Goal: Transaction & Acquisition: Purchase product/service

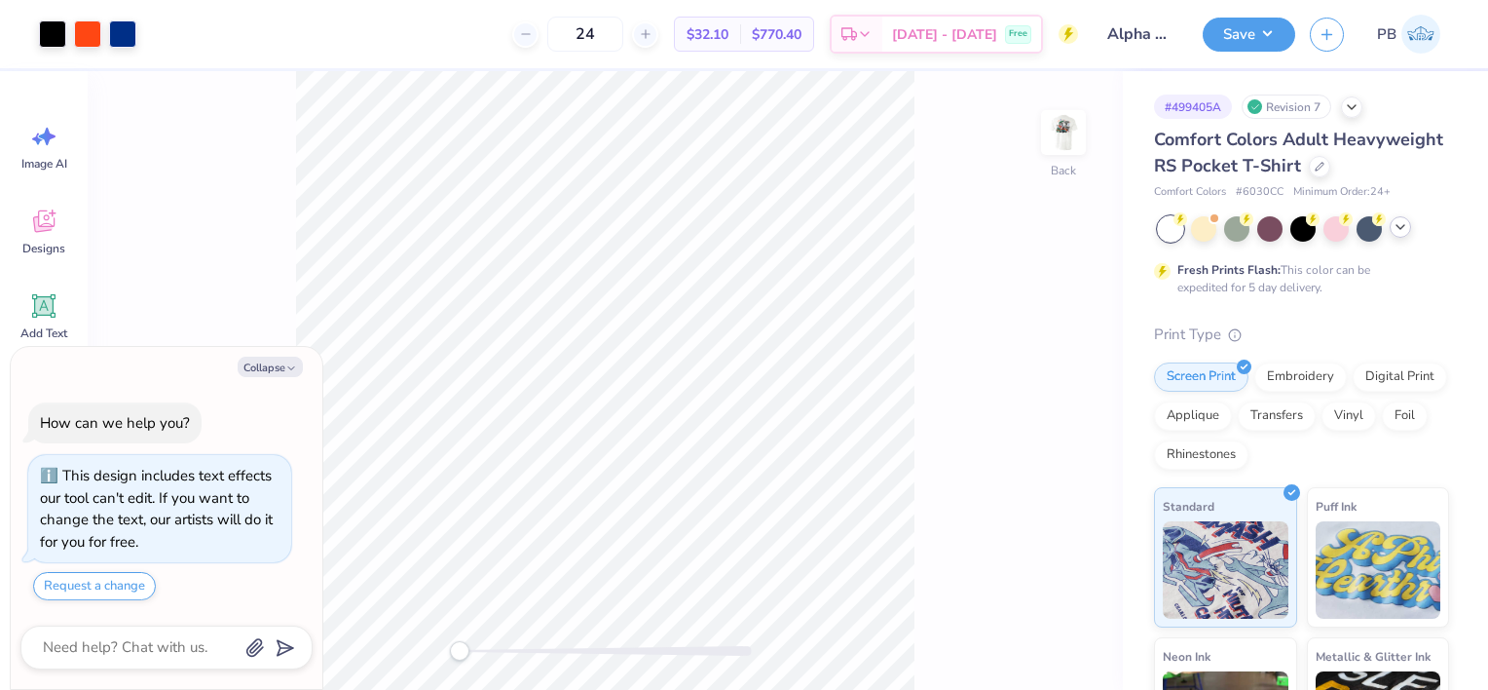
click at [1400, 235] on icon at bounding box center [1401, 227] width 16 height 16
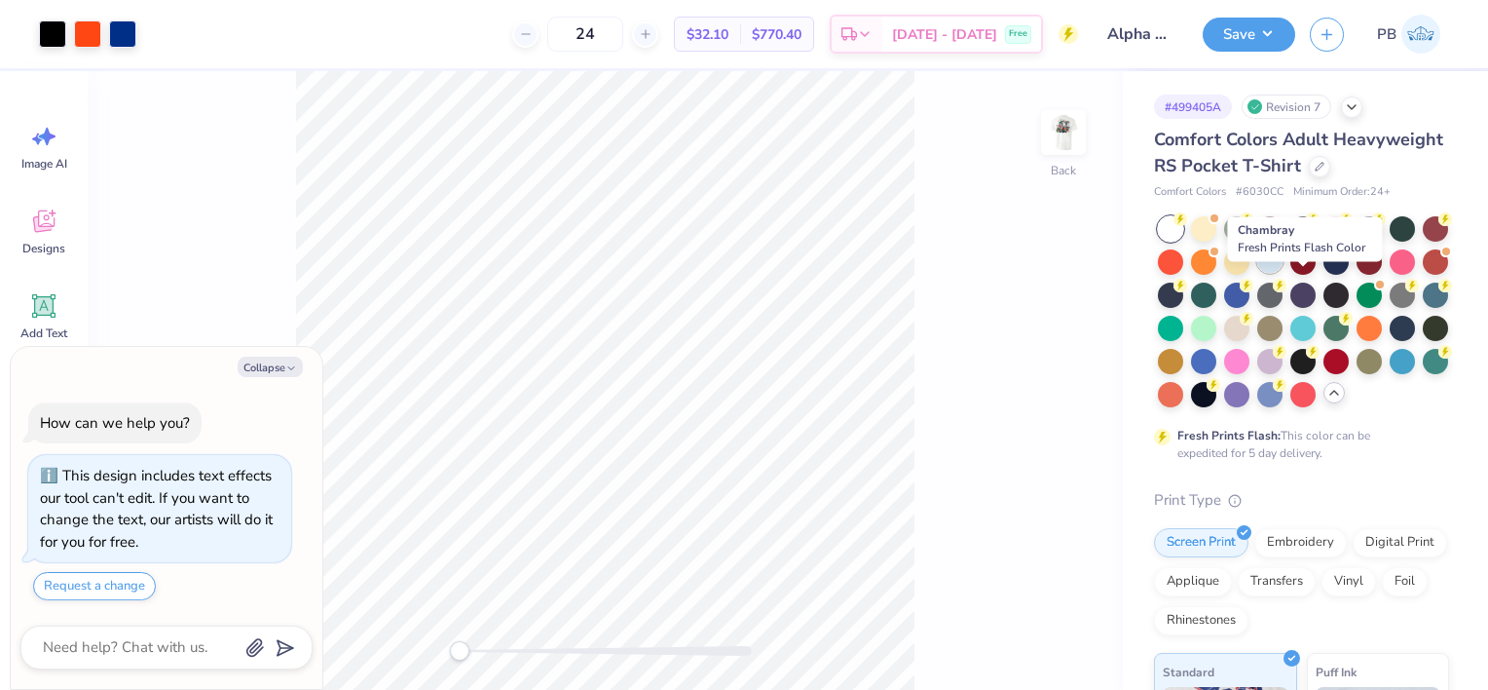
click at [1283, 273] on div at bounding box center [1269, 259] width 25 height 25
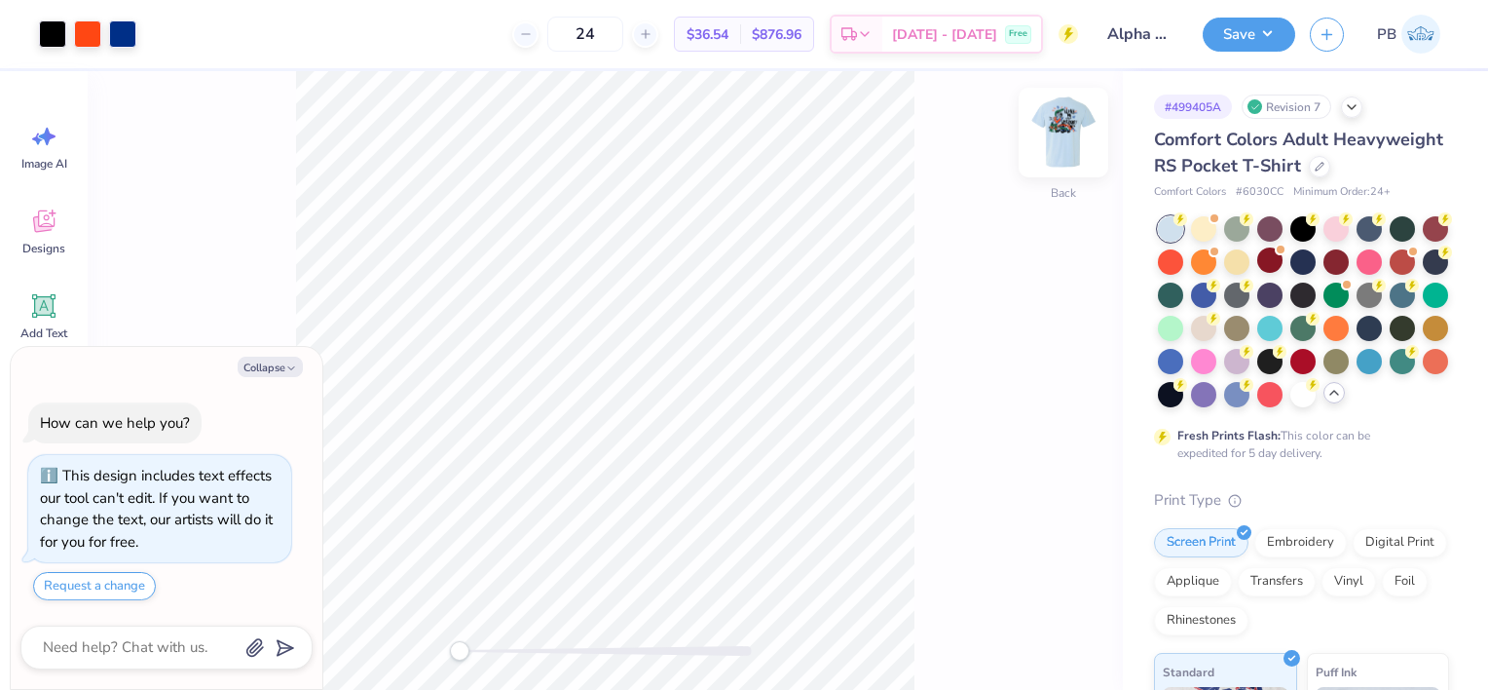
click at [1077, 146] on img at bounding box center [1064, 132] width 78 height 78
click at [1077, 146] on img at bounding box center [1063, 132] width 39 height 39
click at [1242, 42] on button "Save" at bounding box center [1249, 32] width 93 height 34
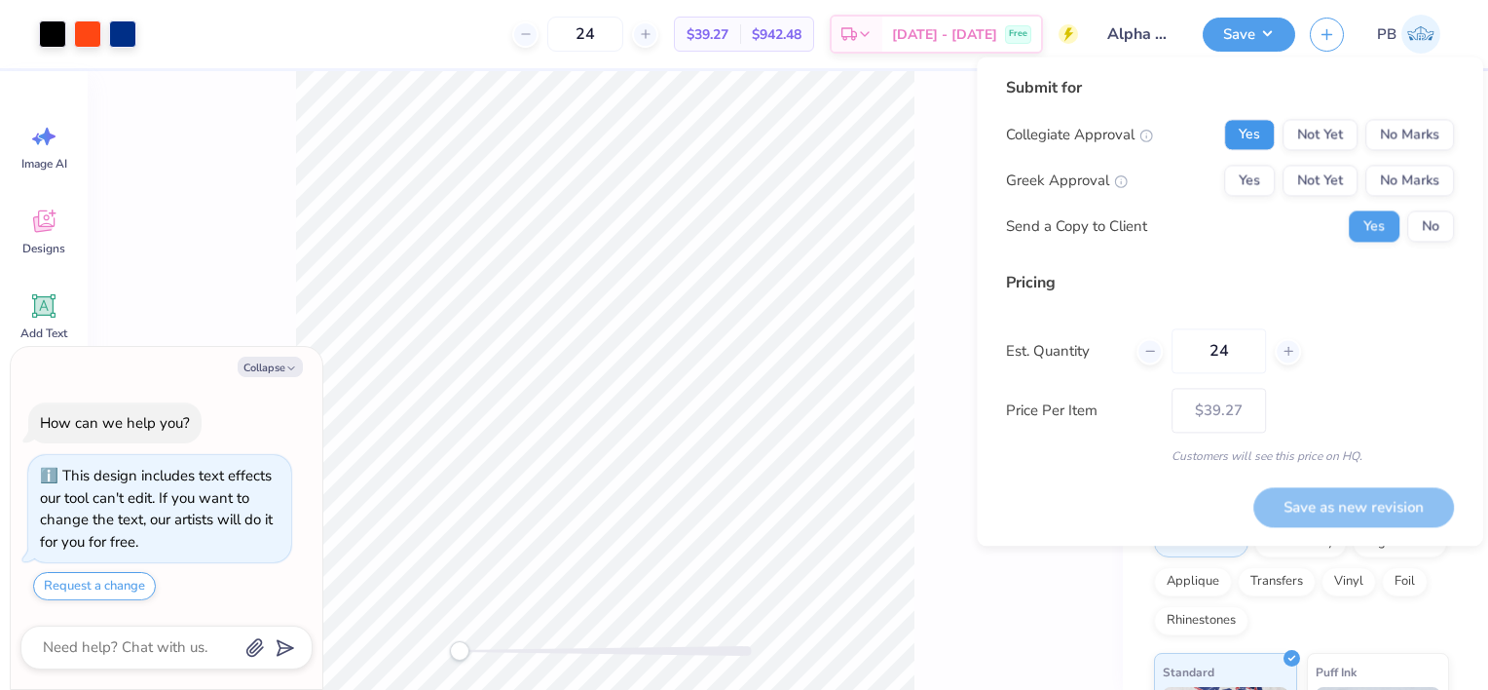
click at [1266, 141] on button "Yes" at bounding box center [1249, 134] width 51 height 31
click at [1249, 176] on button "Yes" at bounding box center [1249, 180] width 51 height 31
type textarea "x"
drag, startPoint x: 1248, startPoint y: 354, endPoint x: 1145, endPoint y: 366, distance: 103.0
click at [1145, 366] on div "24" at bounding box center [1219, 350] width 165 height 45
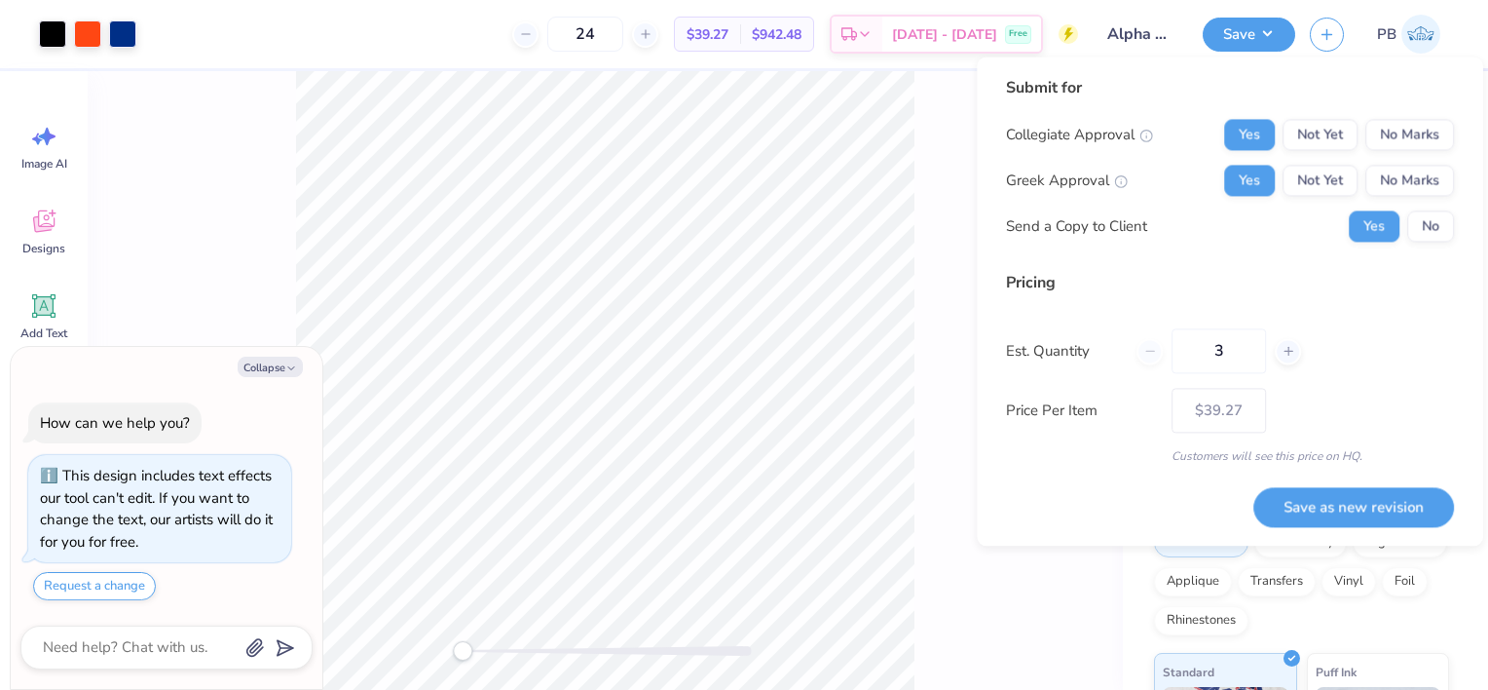
type input "36"
type textarea "x"
type input "36"
type textarea "x"
type input "– –"
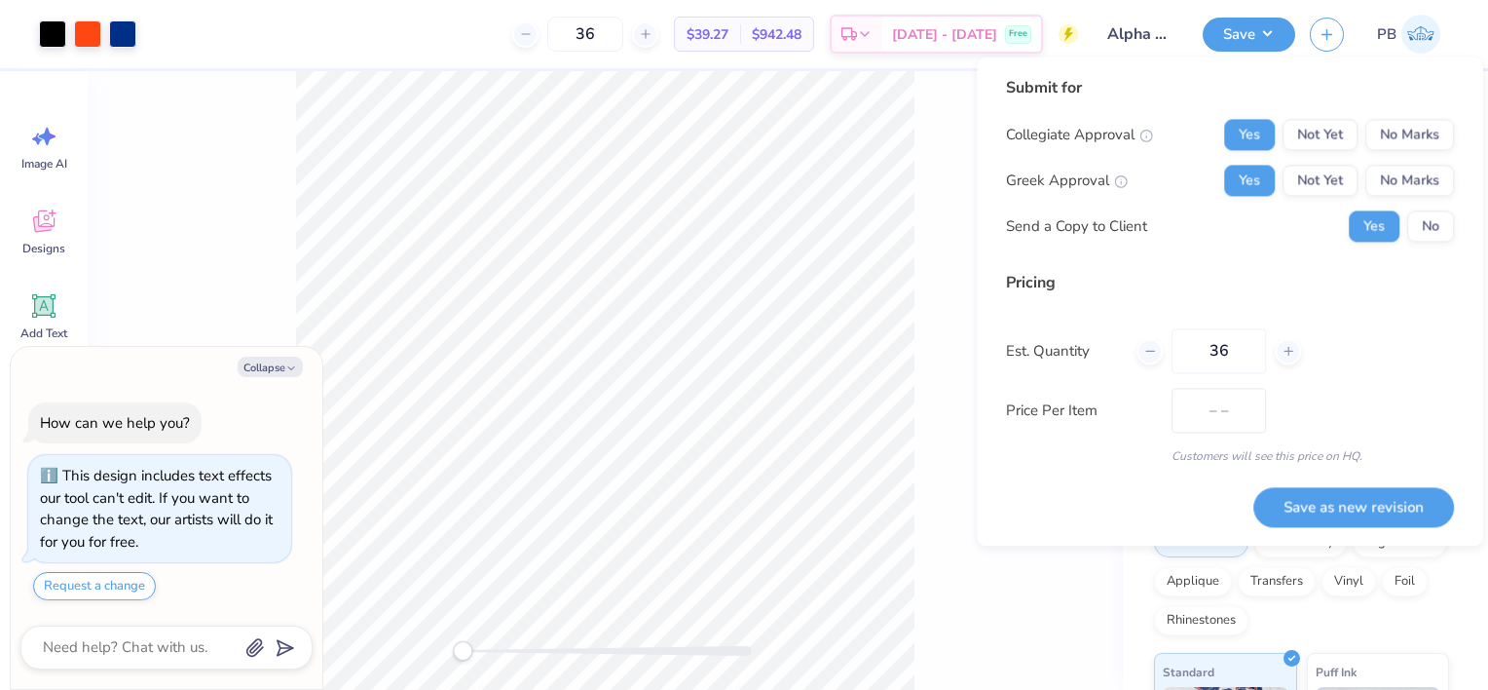
type textarea "x"
type input "$33.79"
drag, startPoint x: 1239, startPoint y: 355, endPoint x: 1131, endPoint y: 363, distance: 108.5
click at [1131, 363] on div "Est. Quantity 36" at bounding box center [1230, 350] width 448 height 45
type input "48"
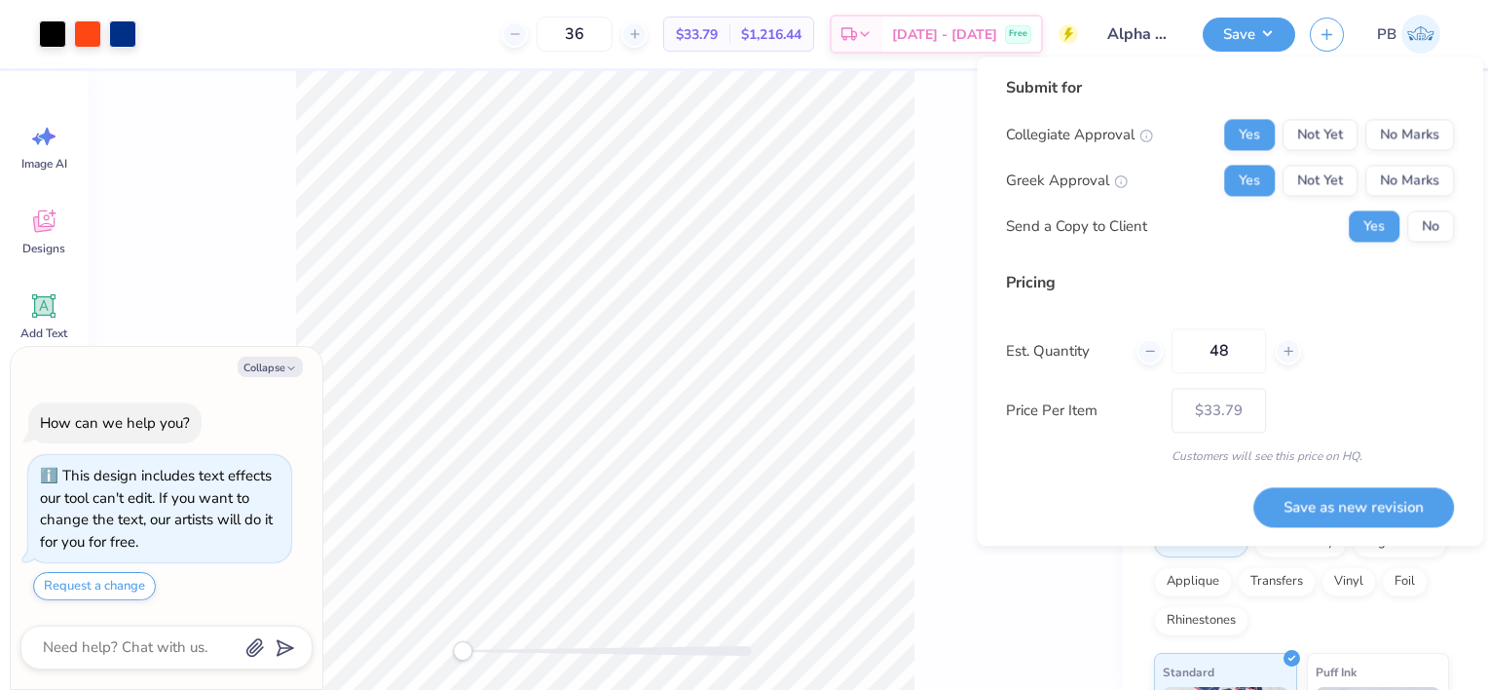
type textarea "x"
type input "48"
type textarea "x"
type input "– –"
type textarea "x"
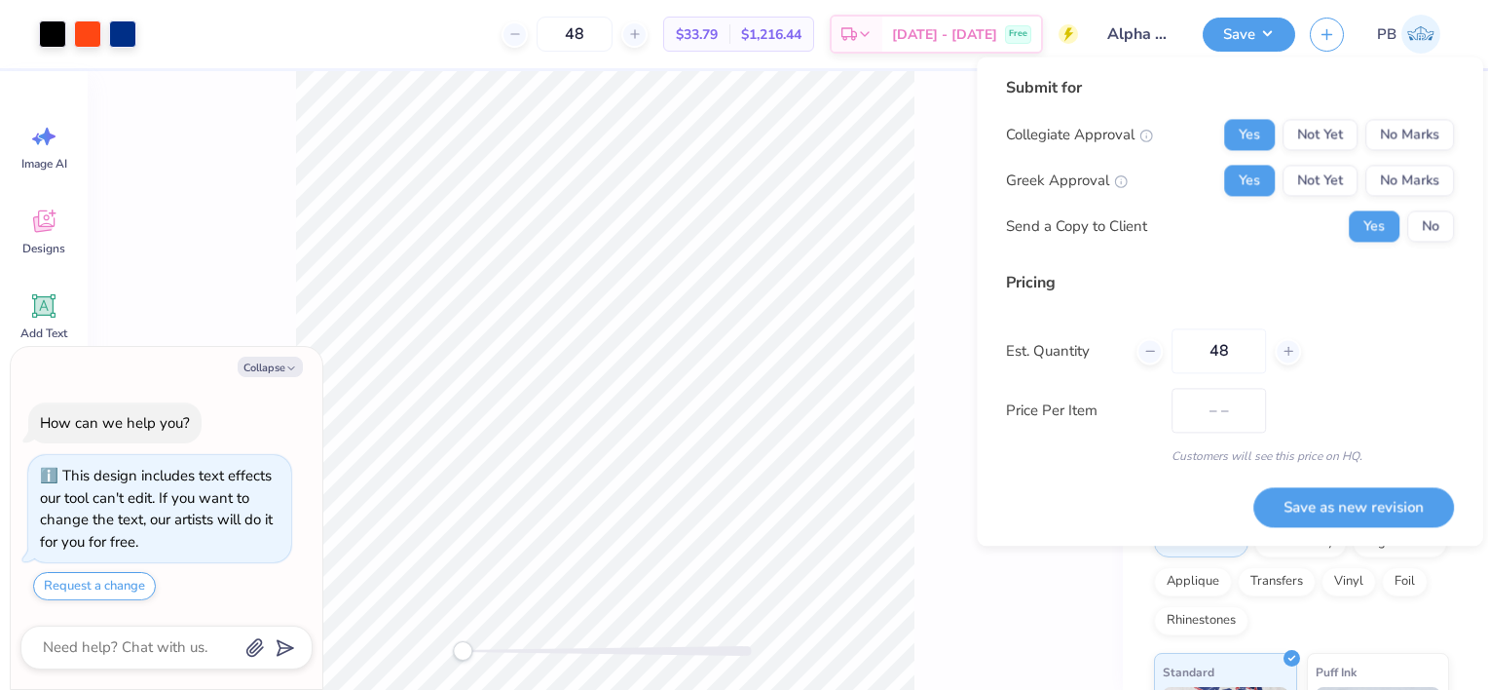
type input "$30.07"
type input "48"
click at [1326, 503] on button "Save as new revision" at bounding box center [1353, 507] width 201 height 40
type textarea "x"
type input "– –"
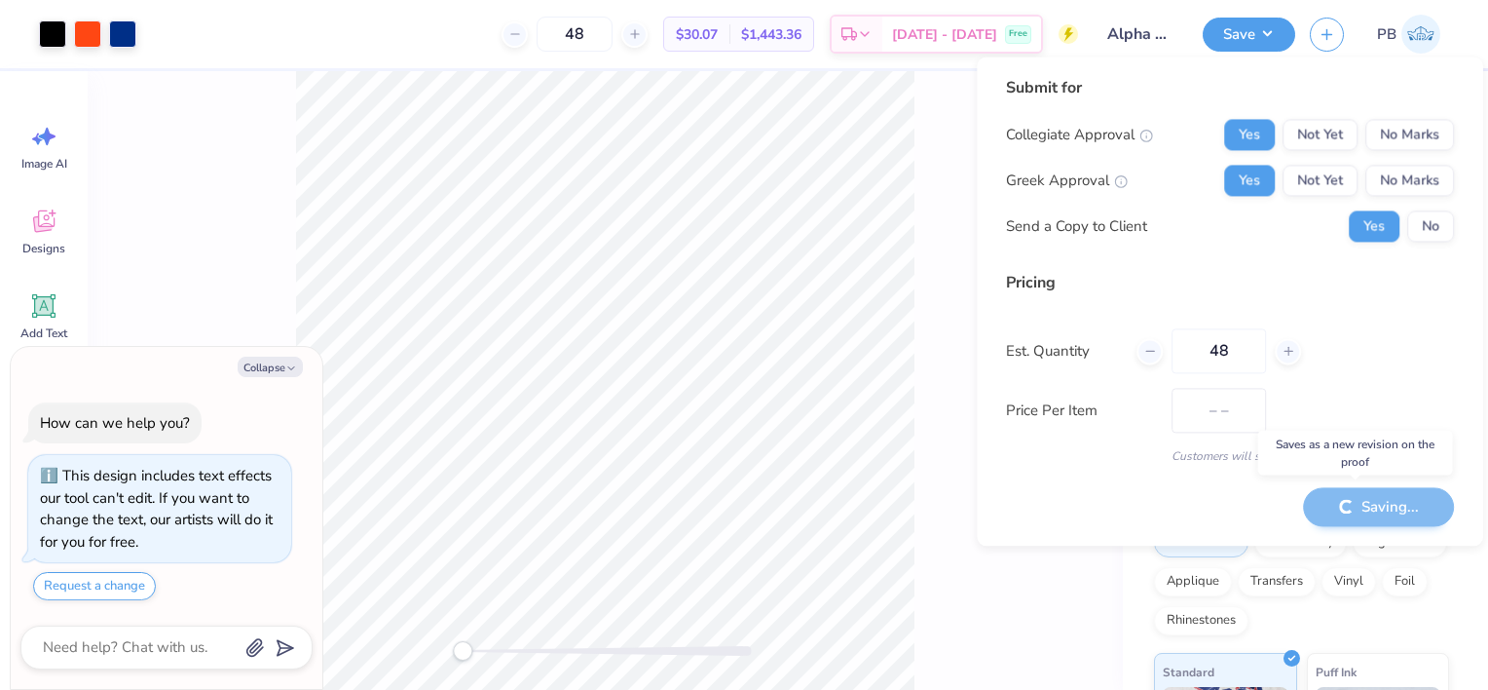
type textarea "x"
type input "$30.07"
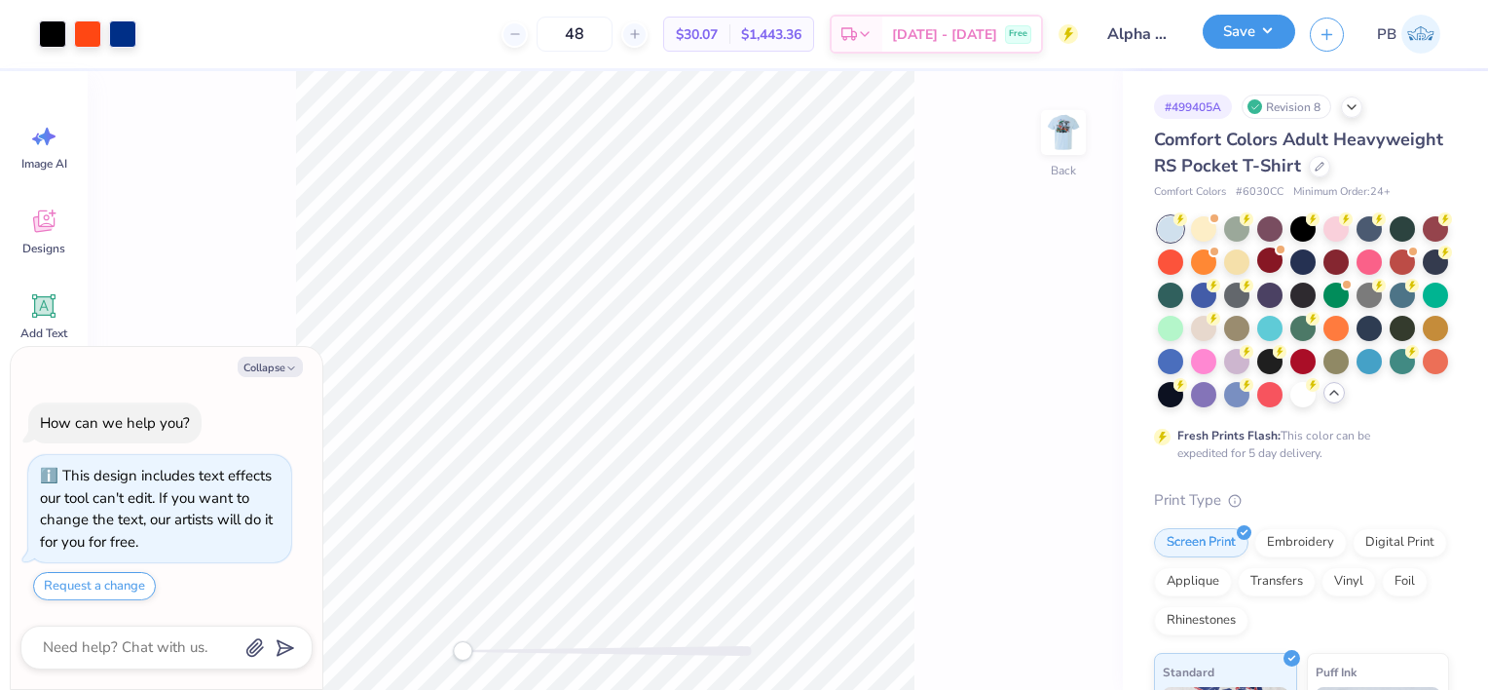
click at [1241, 36] on button "Save" at bounding box center [1249, 32] width 93 height 34
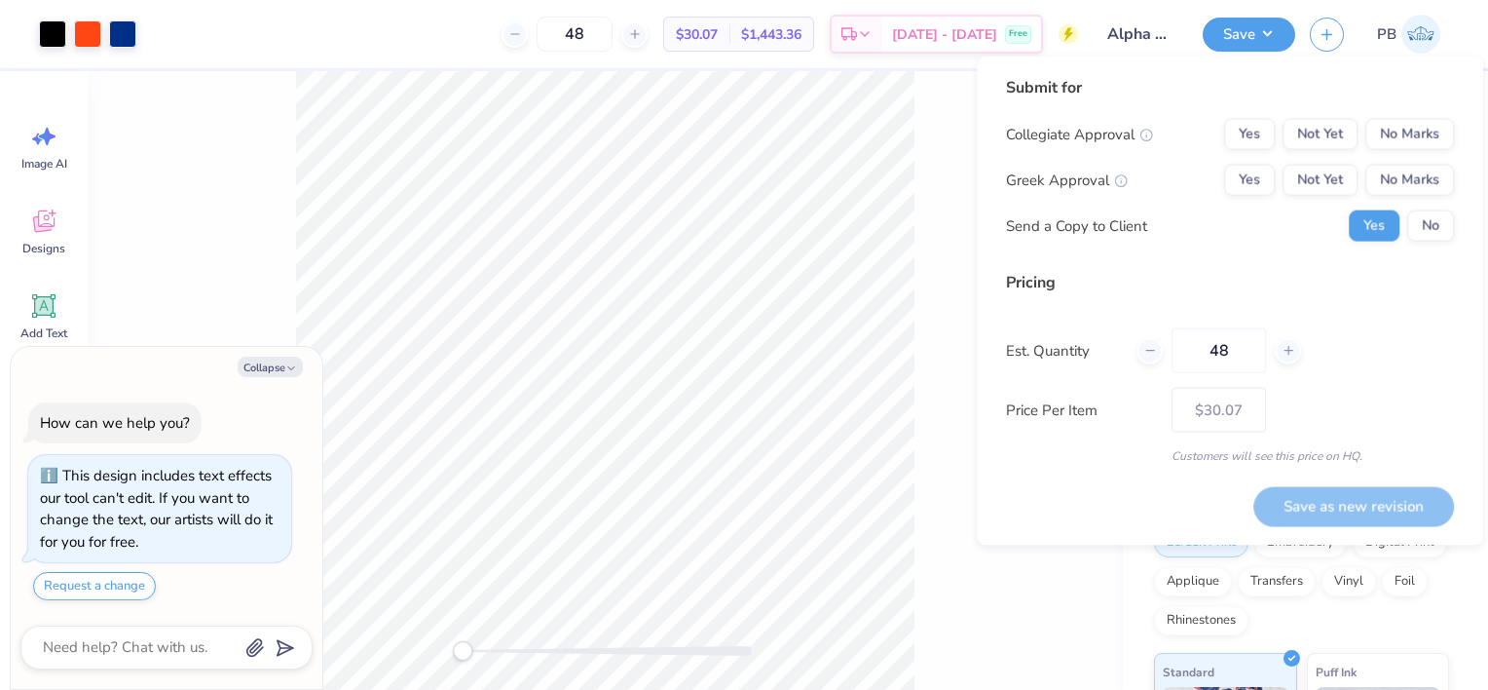
click at [924, 354] on div "Back" at bounding box center [605, 380] width 1035 height 618
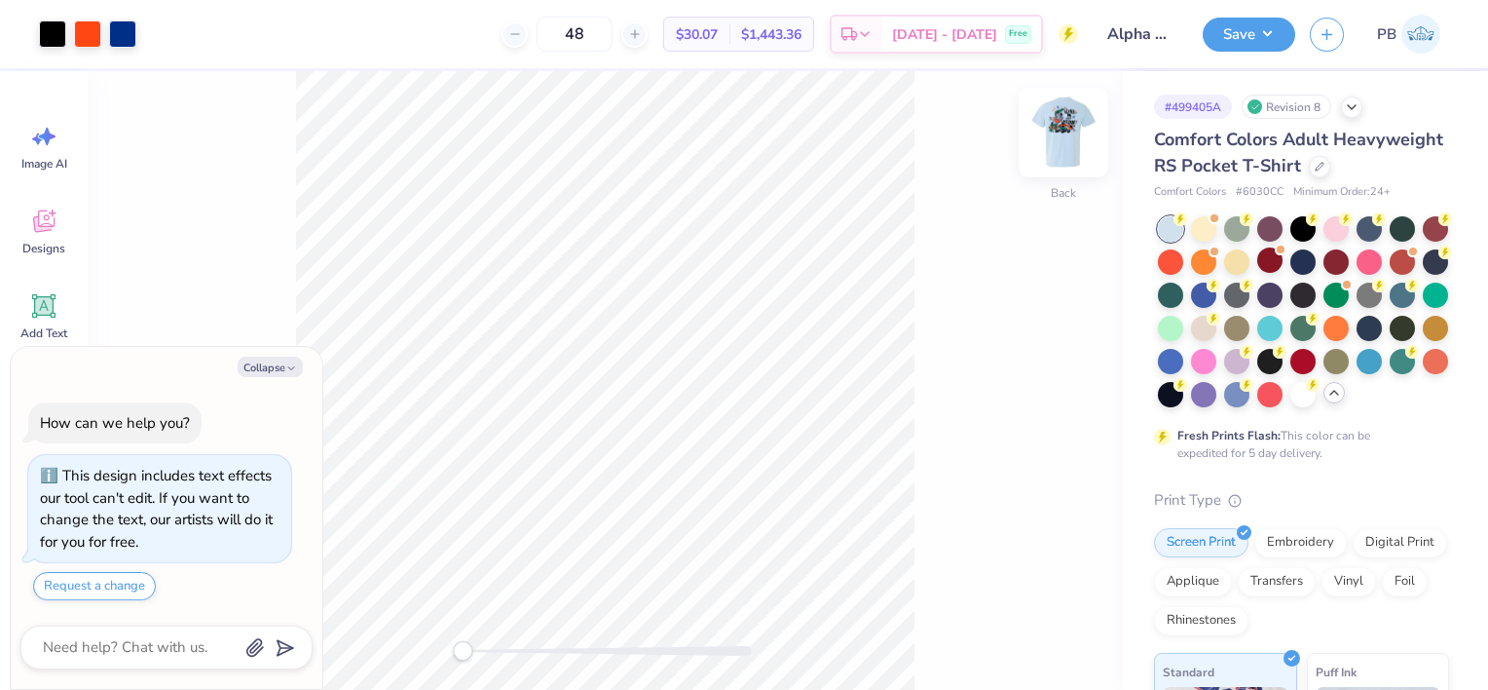
click at [1057, 140] on img at bounding box center [1064, 132] width 78 height 78
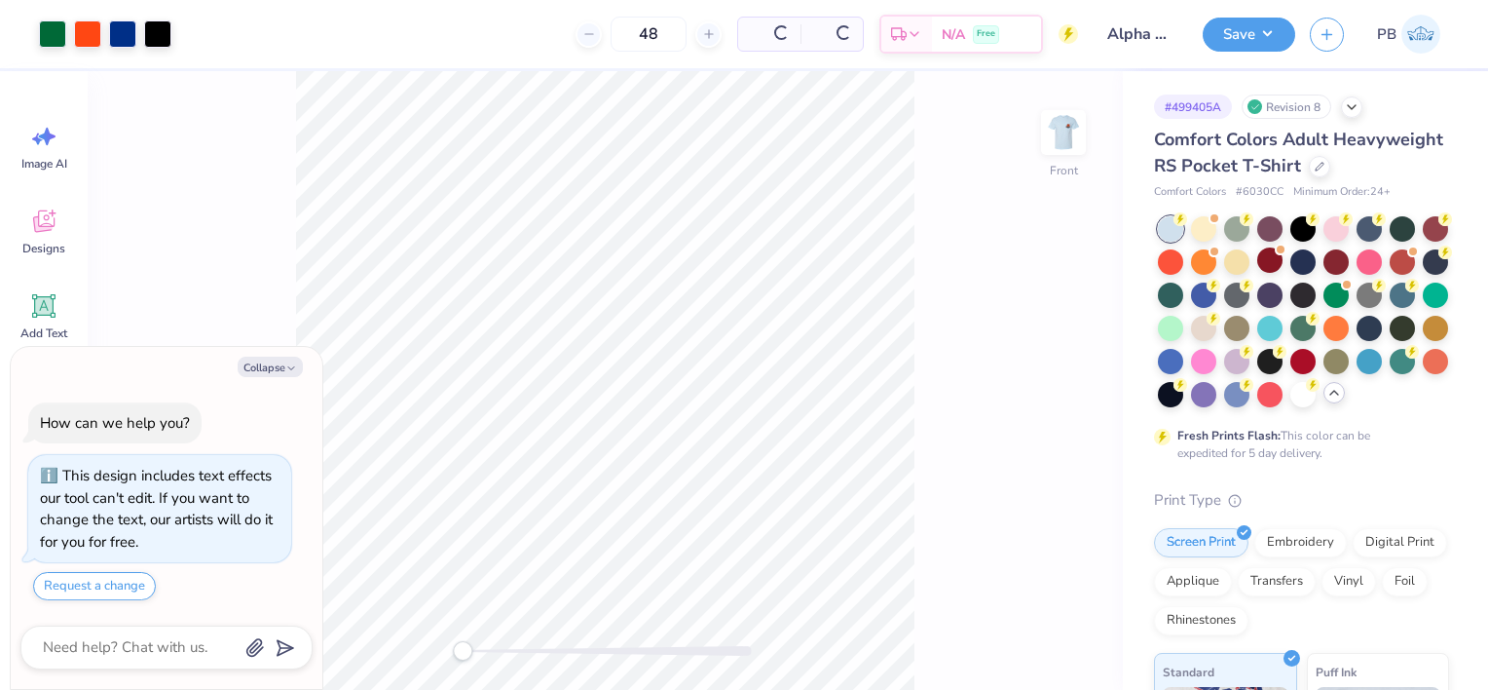
type textarea "x"
drag, startPoint x: 623, startPoint y: 27, endPoint x: 529, endPoint y: 44, distance: 95.9
click at [529, 44] on div "48 $27.74 Per Item $1,331.52 Total Est. Delivery [DATE] - [DATE] Free" at bounding box center [632, 34] width 892 height 68
type input "36"
type textarea "x"
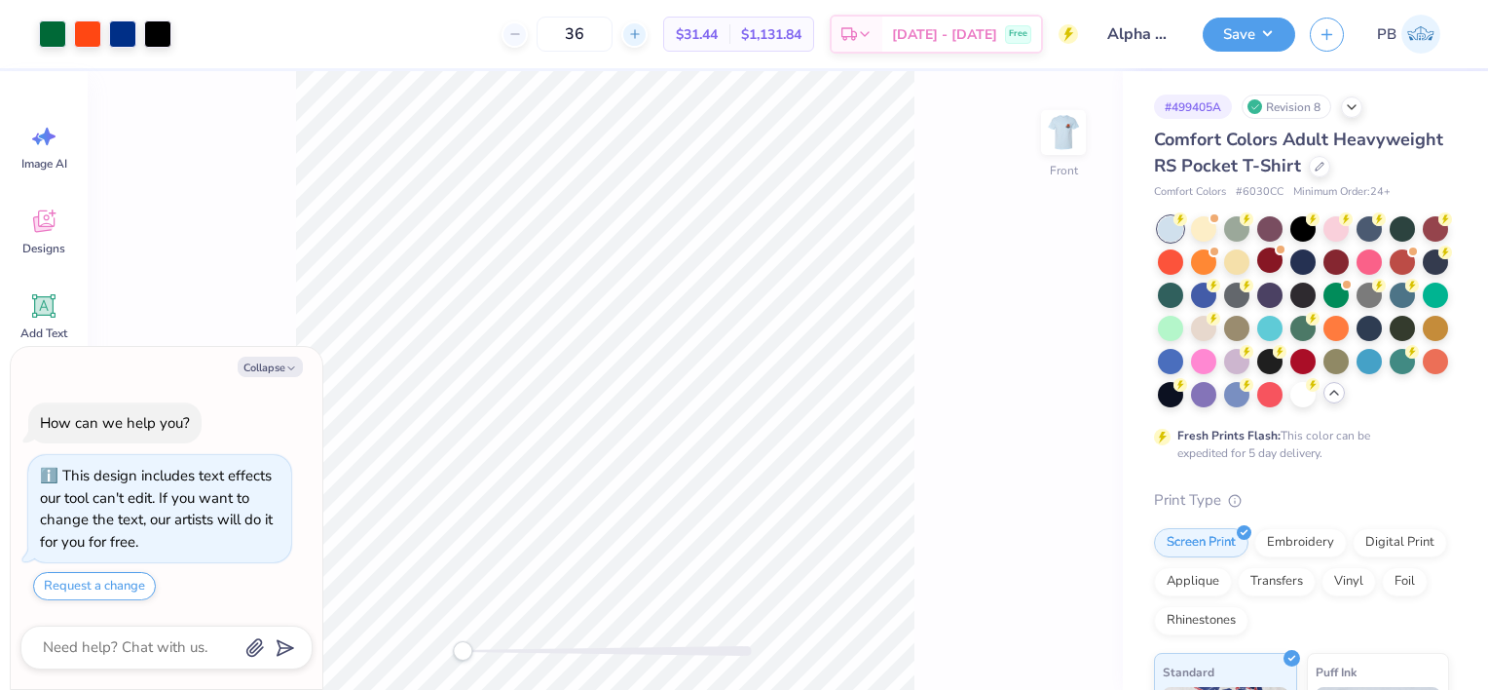
type input "36"
